Goal: Task Accomplishment & Management: Use online tool/utility

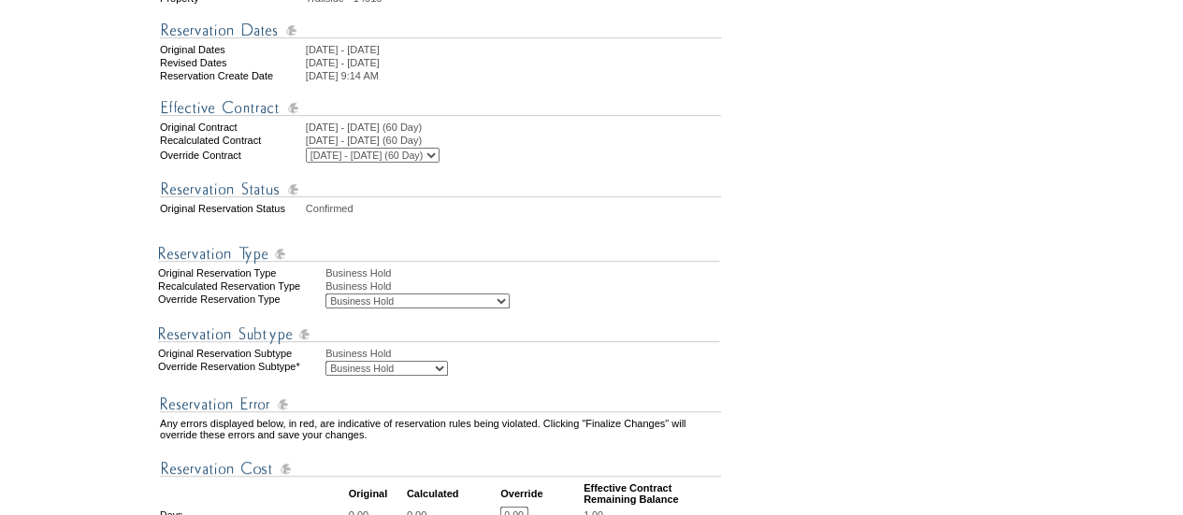
scroll to position [468, 0]
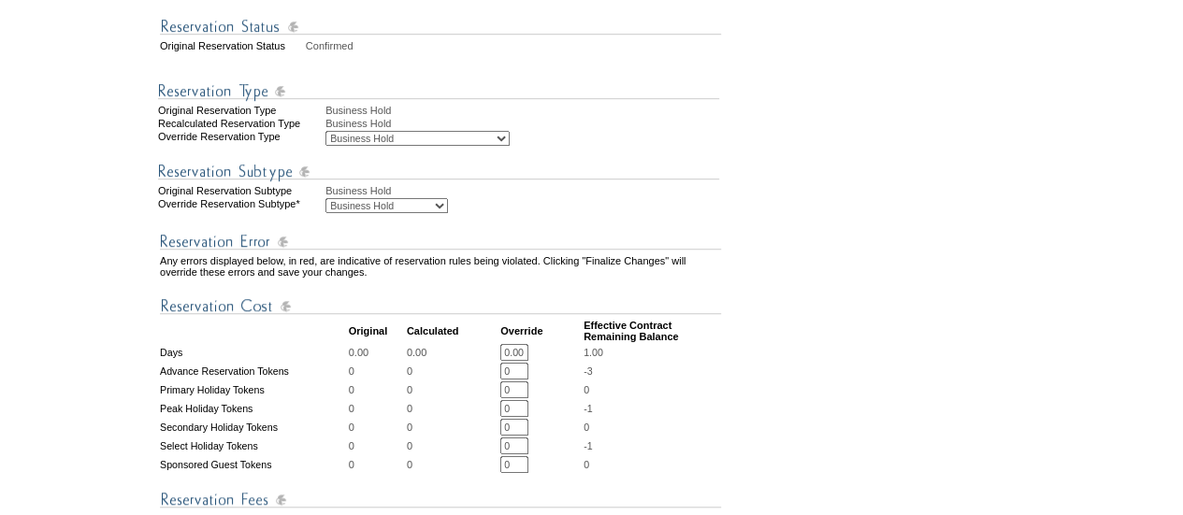
click at [384, 213] on select "Business Hold Pending Prospect Hold" at bounding box center [386, 205] width 123 height 15
select select "PropMaintBusinessHold-PendingProspHold"
click at [325, 213] on select "Business Hold Pending Prospect Hold" at bounding box center [386, 205] width 123 height 15
click at [433, 129] on div "Business Hold" at bounding box center [523, 123] width 397 height 11
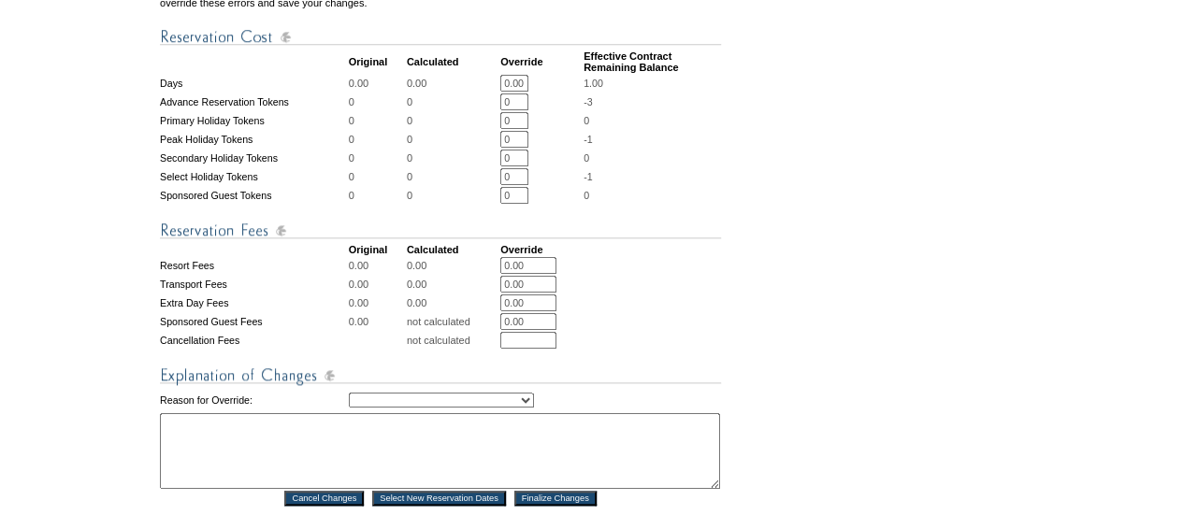
scroll to position [1048, 0]
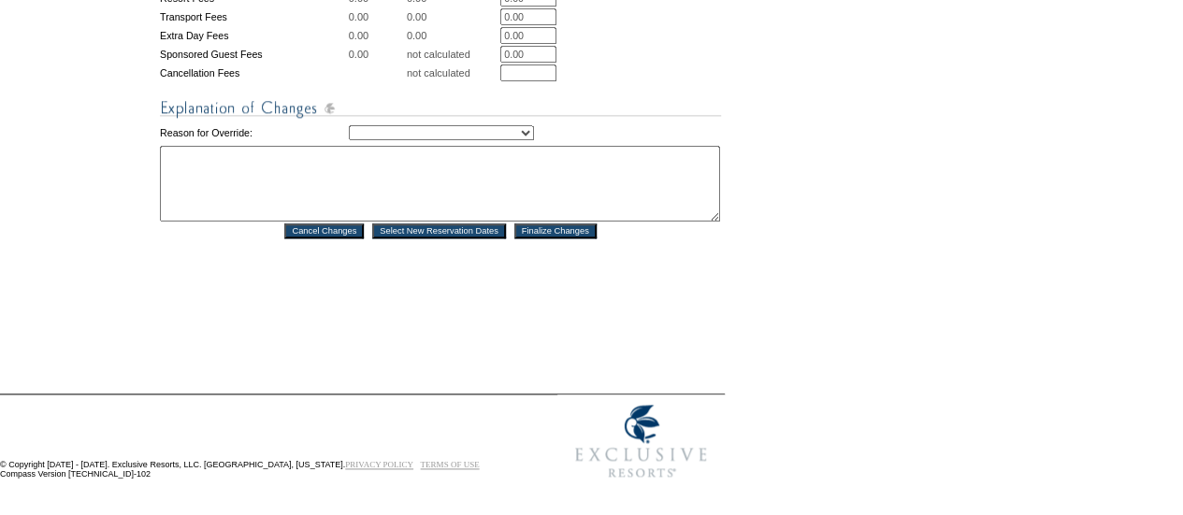
click at [458, 125] on select "Creating Continuous Stay Days Rebooked After Cancellation Editing Occupant Expe…" at bounding box center [441, 132] width 185 height 15
select select "1039"
click at [349, 125] on select "Creating Continuous Stay Days Rebooked After Cancellation Editing Occupant Expe…" at bounding box center [441, 132] width 185 height 15
click at [333, 177] on textarea at bounding box center [440, 184] width 560 height 76
click at [271, 155] on textarea "Held for Upgrade, [PERSON_NAME]. -DW [DATE]" at bounding box center [440, 184] width 560 height 76
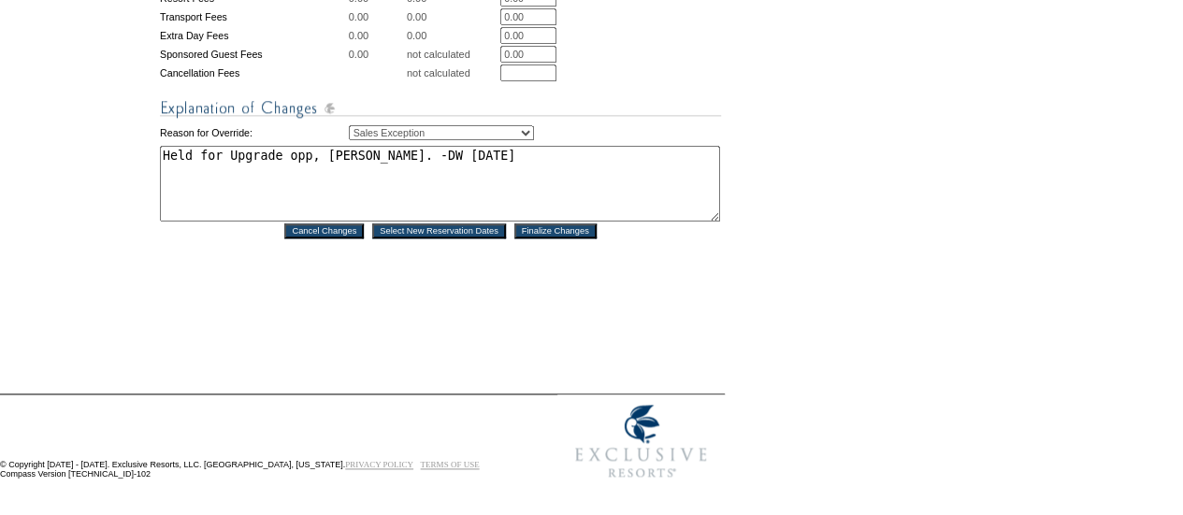
type textarea "Held for Upgrade opp, [PERSON_NAME]. -DW [DATE]"
click at [595, 224] on input "Finalize Changes" at bounding box center [555, 231] width 82 height 15
